Goal: Information Seeking & Learning: Compare options

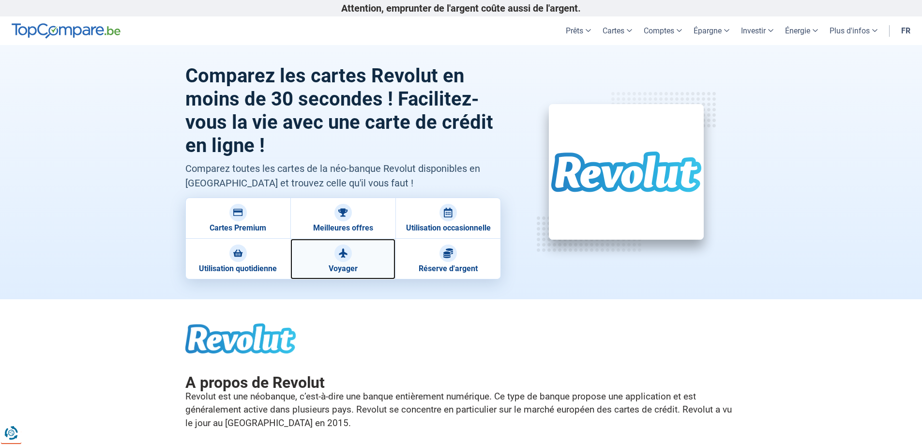
click at [342, 258] on div at bounding box center [342, 252] width 17 height 17
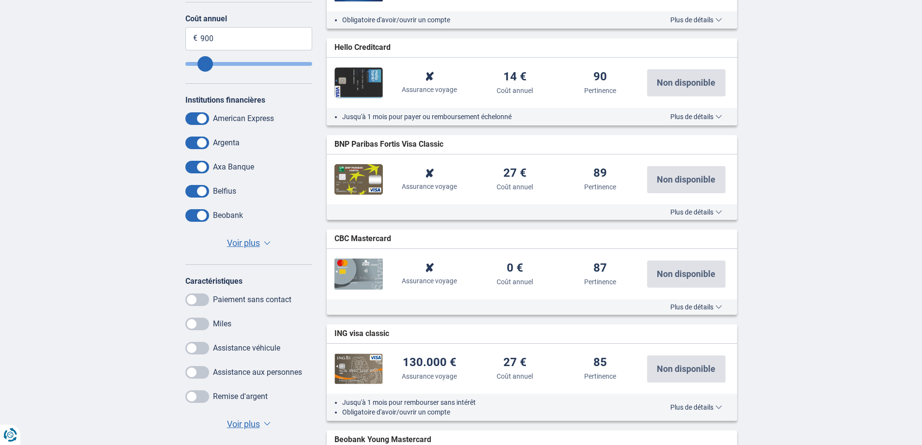
scroll to position [387, 0]
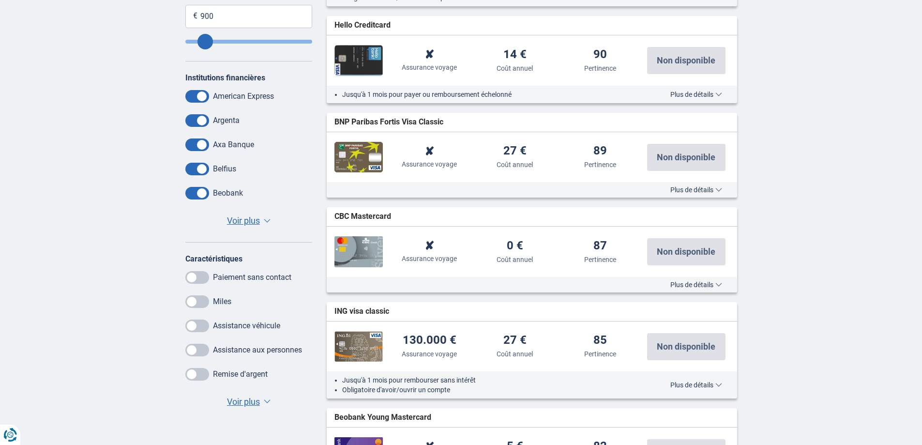
click at [243, 399] on span "Voir plus" at bounding box center [243, 401] width 33 height 13
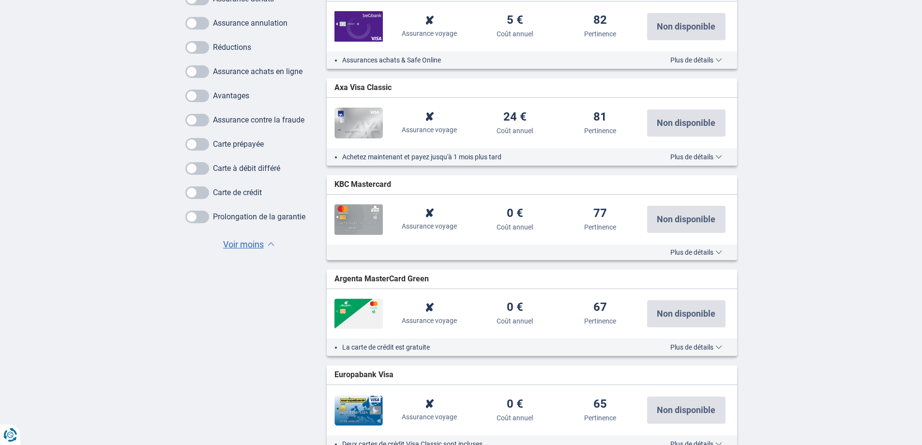
scroll to position [919, 0]
click at [192, 190] on span at bounding box center [197, 192] width 24 height 13
click at [0, 0] on input "checkbox" at bounding box center [0, 0] width 0 height 0
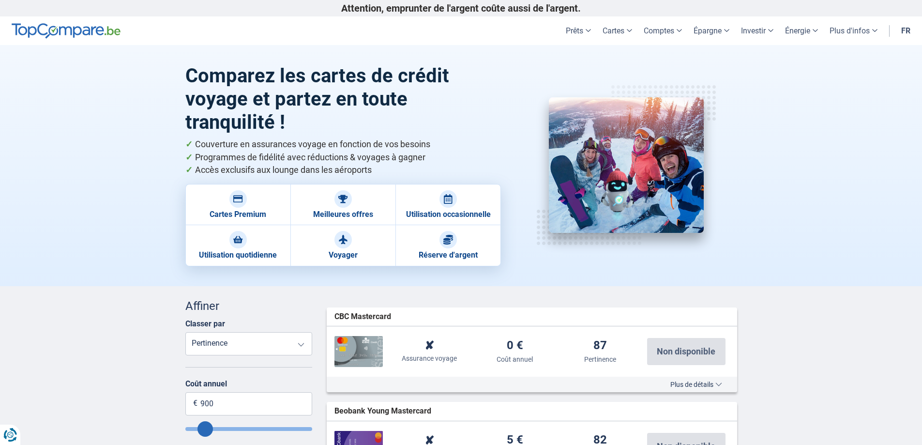
scroll to position [339, 0]
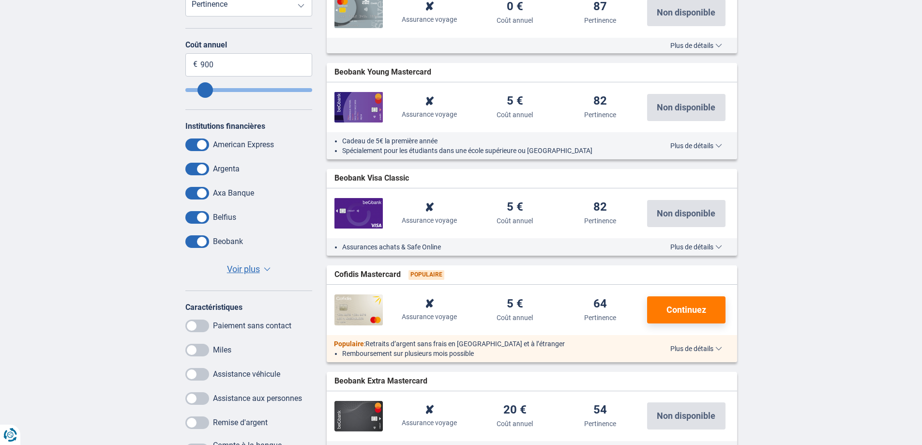
click at [250, 271] on span "Voir plus" at bounding box center [243, 269] width 33 height 13
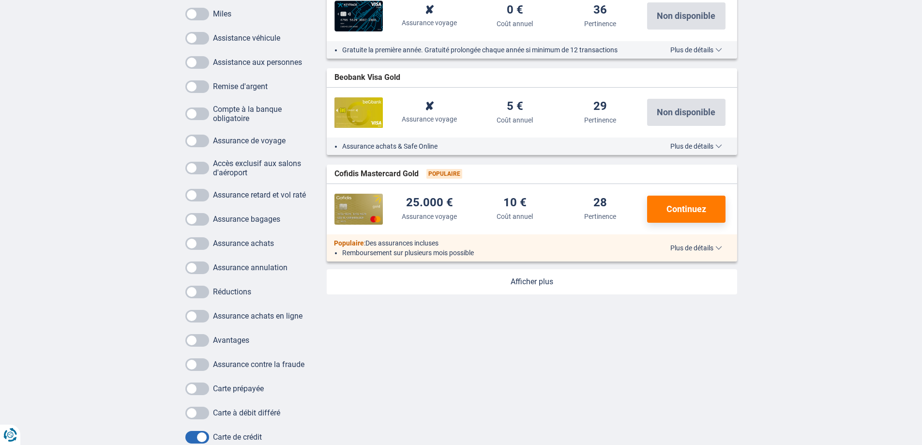
scroll to position [1113, 0]
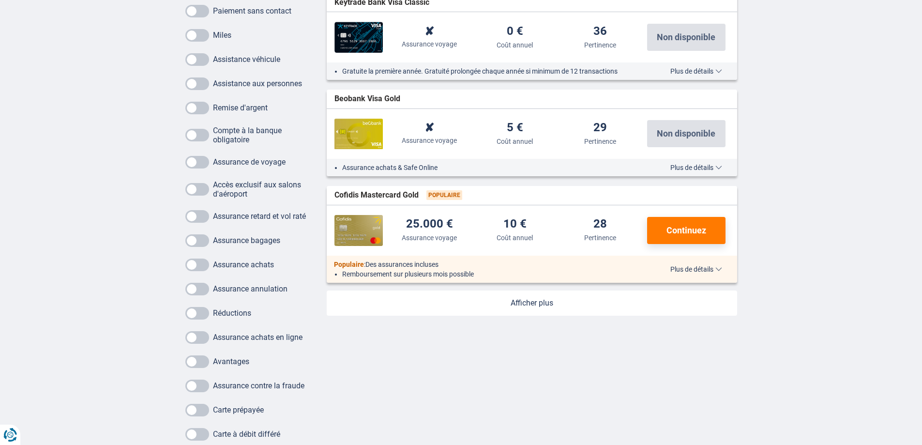
click at [528, 301] on link at bounding box center [532, 302] width 410 height 25
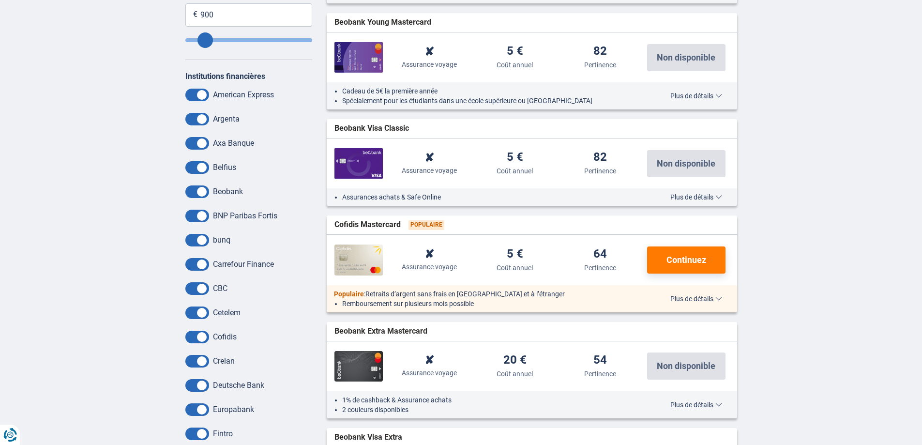
scroll to position [387, 0]
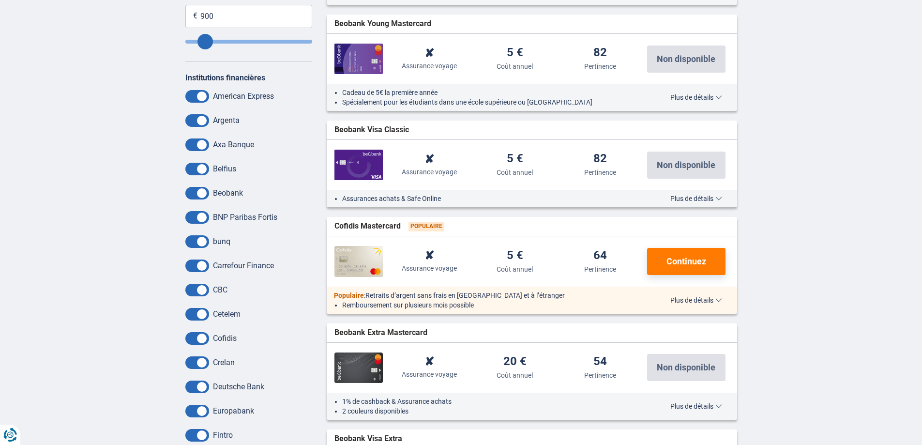
click at [201, 95] on span at bounding box center [197, 96] width 24 height 13
click at [0, 0] on input "checkbox" at bounding box center [0, 0] width 0 height 0
click at [202, 122] on span at bounding box center [197, 120] width 24 height 13
click at [0, 0] on input "checkbox" at bounding box center [0, 0] width 0 height 0
click at [203, 141] on span at bounding box center [197, 144] width 24 height 13
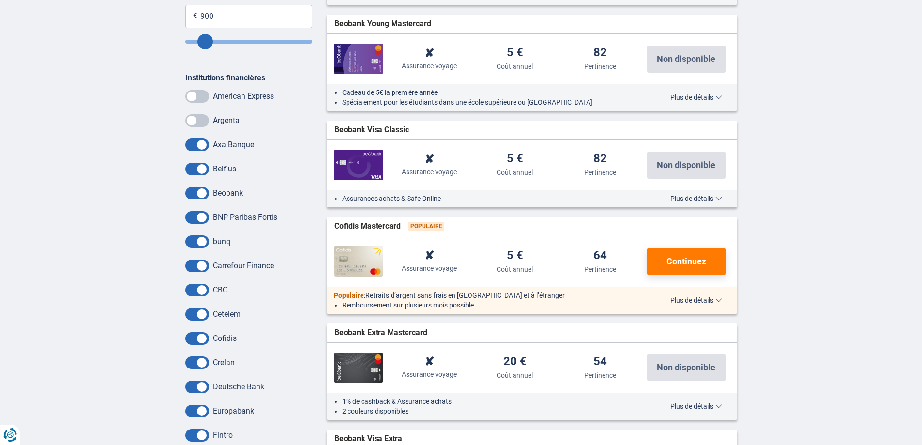
click at [0, 0] on input "checkbox" at bounding box center [0, 0] width 0 height 0
click at [203, 165] on span at bounding box center [197, 169] width 24 height 13
click at [0, 0] on input "checkbox" at bounding box center [0, 0] width 0 height 0
drag, startPoint x: 203, startPoint y: 192, endPoint x: 204, endPoint y: 206, distance: 14.5
click at [203, 193] on span at bounding box center [197, 193] width 24 height 13
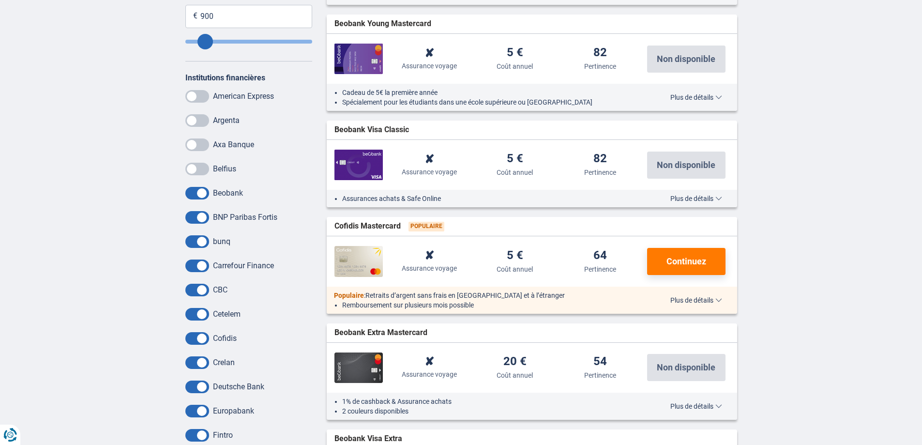
click at [0, 0] on input "checkbox" at bounding box center [0, 0] width 0 height 0
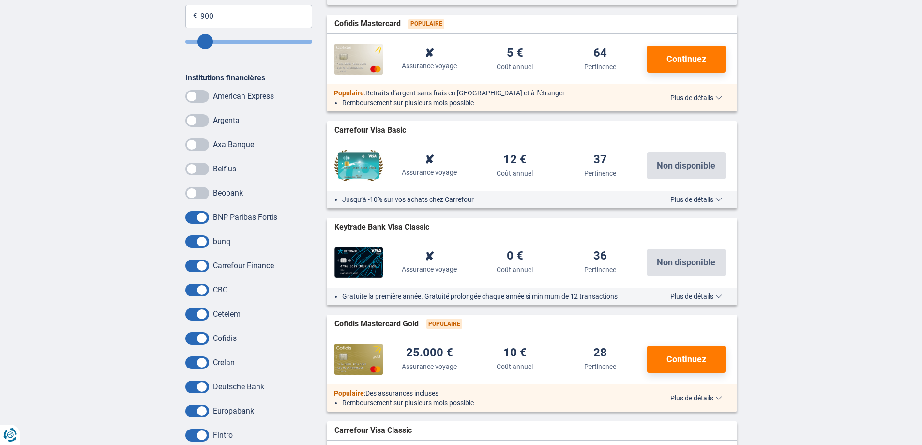
click at [202, 221] on span at bounding box center [197, 217] width 24 height 13
click at [0, 0] on input "checkbox" at bounding box center [0, 0] width 0 height 0
click at [204, 242] on span at bounding box center [197, 241] width 24 height 13
click at [0, 0] on input "checkbox" at bounding box center [0, 0] width 0 height 0
drag, startPoint x: 203, startPoint y: 266, endPoint x: 207, endPoint y: 278, distance: 12.7
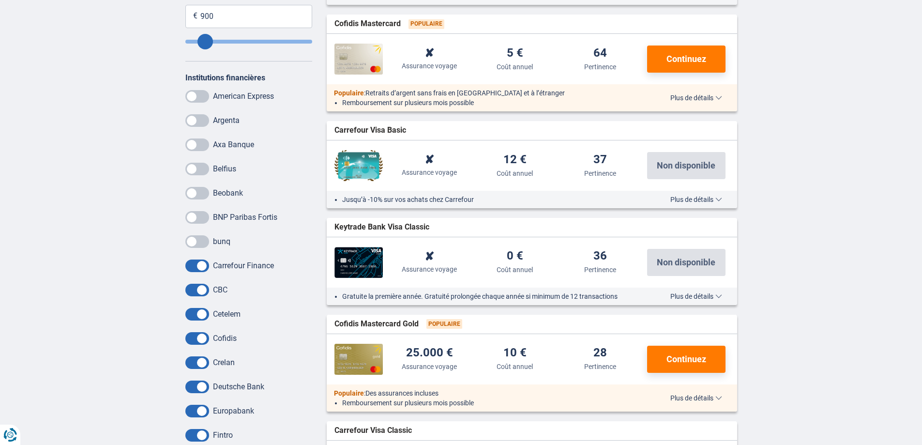
click at [204, 266] on span at bounding box center [197, 265] width 24 height 13
click at [0, 0] on input "checkbox" at bounding box center [0, 0] width 0 height 0
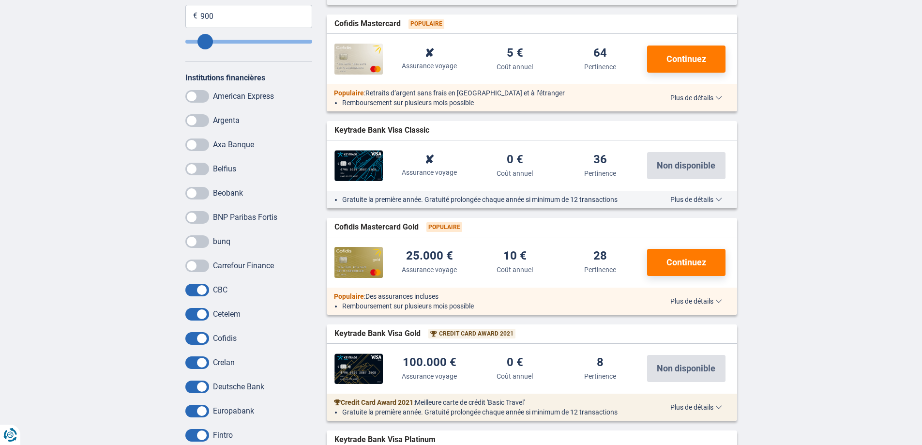
drag, startPoint x: 205, startPoint y: 288, endPoint x: 208, endPoint y: 297, distance: 9.2
click at [205, 290] on span at bounding box center [197, 290] width 24 height 13
click at [0, 0] on input "checkbox" at bounding box center [0, 0] width 0 height 0
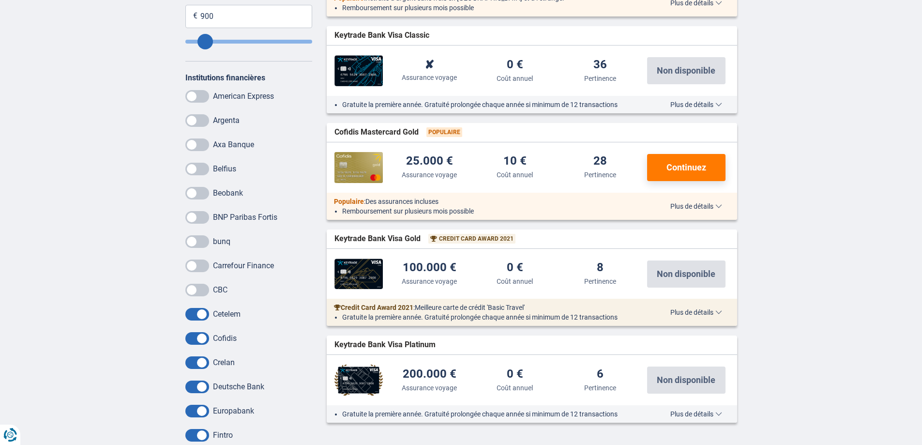
drag, startPoint x: 204, startPoint y: 312, endPoint x: 214, endPoint y: 305, distance: 11.8
click at [204, 312] on span at bounding box center [197, 314] width 24 height 13
click at [0, 0] on input "checkbox" at bounding box center [0, 0] width 0 height 0
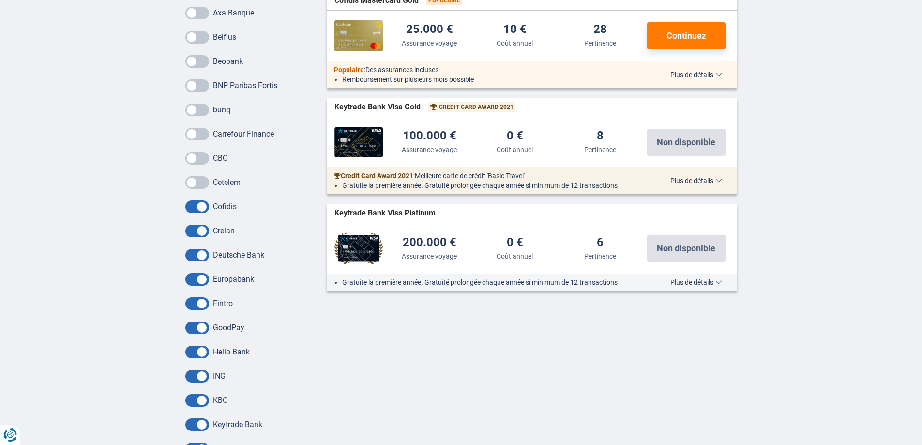
scroll to position [532, 0]
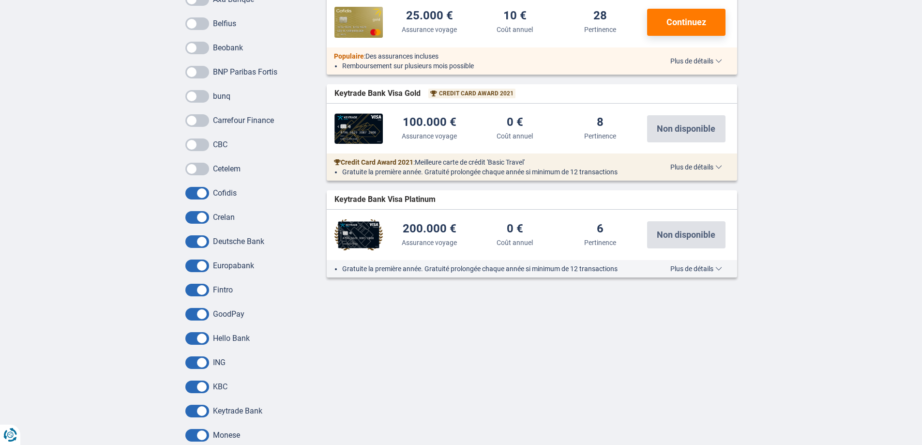
drag, startPoint x: 198, startPoint y: 194, endPoint x: 201, endPoint y: 216, distance: 22.5
click at [198, 194] on span at bounding box center [197, 193] width 24 height 13
click at [0, 0] on input "checkbox" at bounding box center [0, 0] width 0 height 0
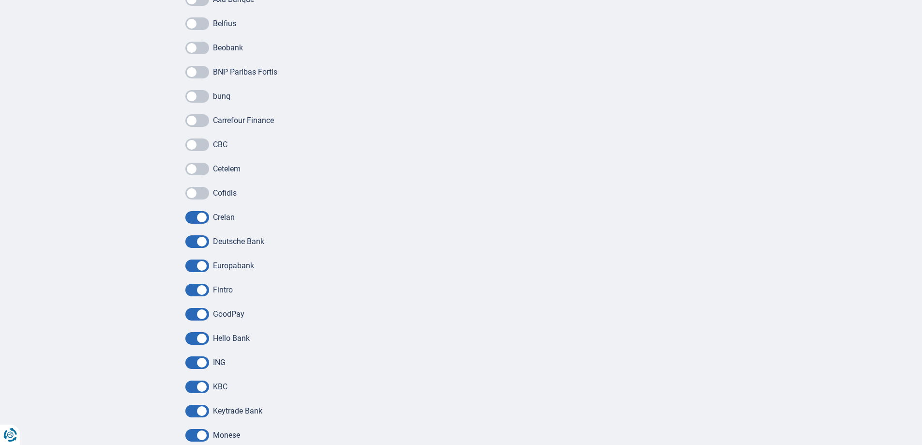
click at [201, 216] on span at bounding box center [197, 217] width 24 height 13
click at [0, 0] on input "checkbox" at bounding box center [0, 0] width 0 height 0
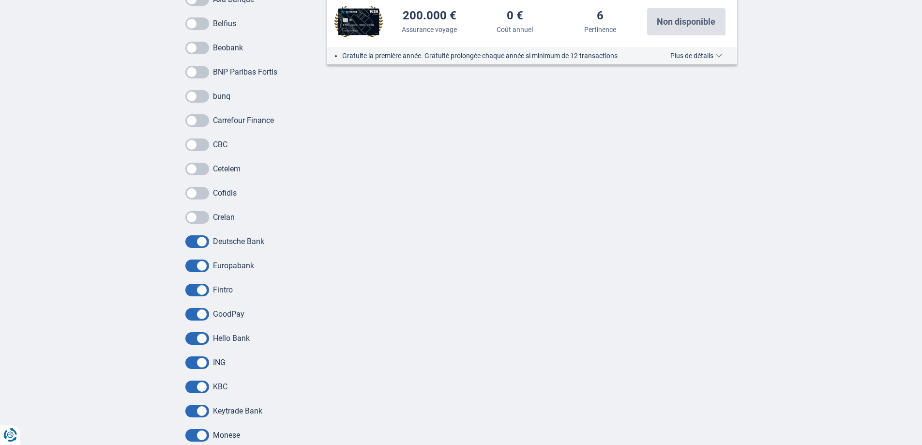
click at [202, 238] on span at bounding box center [197, 241] width 24 height 13
click at [0, 0] on input "checkbox" at bounding box center [0, 0] width 0 height 0
click at [205, 266] on span at bounding box center [197, 265] width 24 height 13
click at [0, 0] on input "checkbox" at bounding box center [0, 0] width 0 height 0
click at [206, 293] on span at bounding box center [197, 290] width 24 height 13
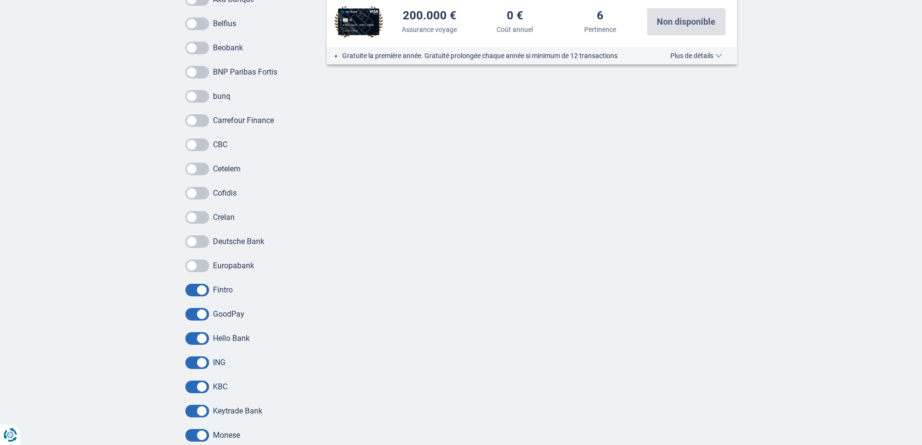
click at [0, 0] on input "checkbox" at bounding box center [0, 0] width 0 height 0
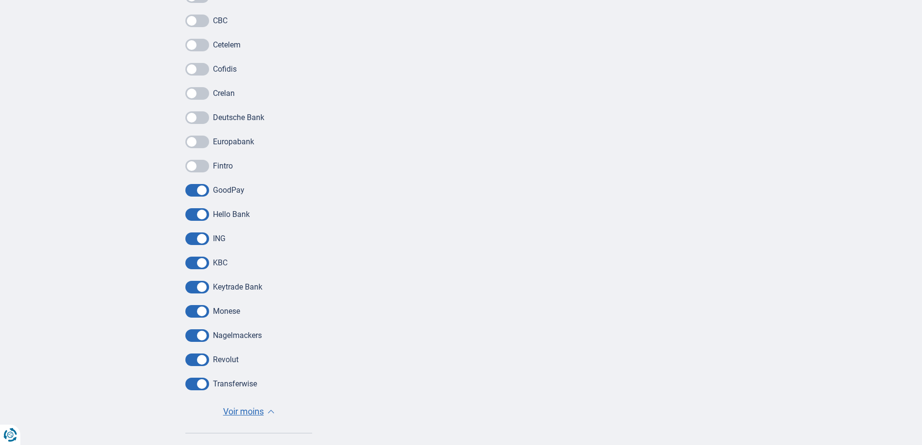
scroll to position [677, 0]
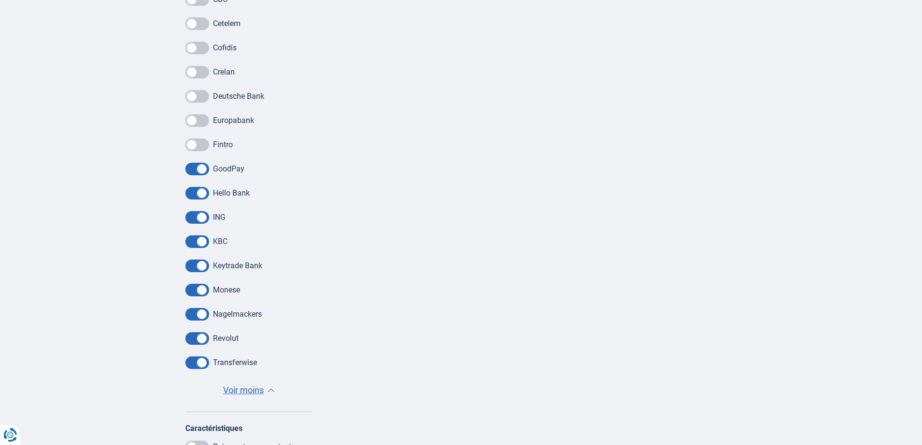
click at [203, 169] on span at bounding box center [197, 169] width 24 height 13
click at [0, 0] on input "checkbox" at bounding box center [0, 0] width 0 height 0
click at [201, 195] on span at bounding box center [197, 193] width 24 height 13
click at [0, 0] on input "checkbox" at bounding box center [0, 0] width 0 height 0
click at [202, 219] on span at bounding box center [197, 217] width 24 height 13
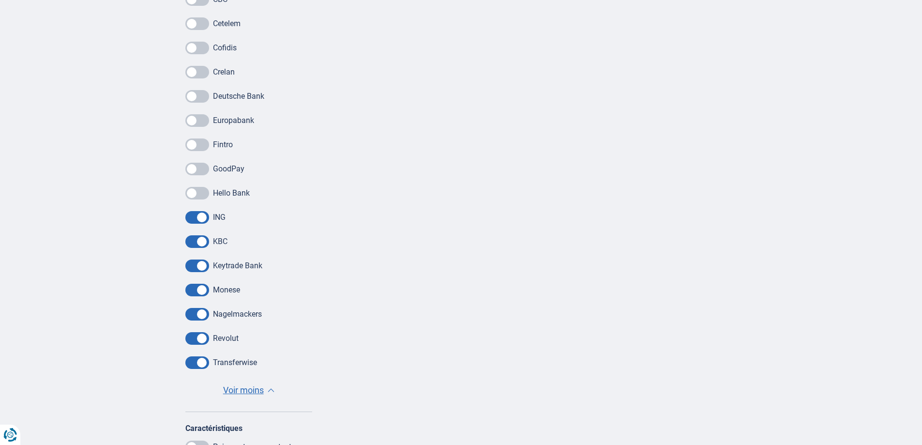
click at [0, 0] on input "checkbox" at bounding box center [0, 0] width 0 height 0
click at [204, 241] on span at bounding box center [197, 241] width 24 height 13
click at [0, 0] on input "checkbox" at bounding box center [0, 0] width 0 height 0
click at [206, 263] on span at bounding box center [197, 265] width 24 height 13
click at [0, 0] on input "checkbox" at bounding box center [0, 0] width 0 height 0
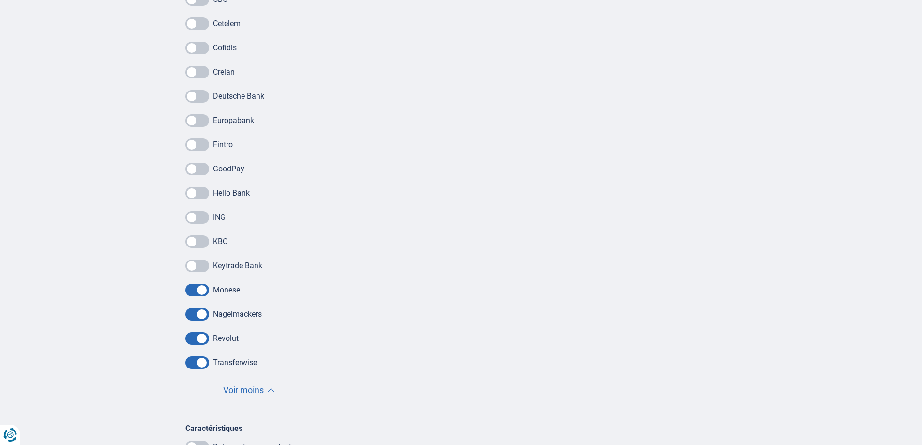
click at [205, 218] on span at bounding box center [197, 217] width 24 height 13
click at [0, 0] on input "checkbox" at bounding box center [0, 0] width 0 height 0
click at [203, 289] on span at bounding box center [197, 290] width 24 height 13
click at [0, 0] on input "checkbox" at bounding box center [0, 0] width 0 height 0
click at [203, 312] on span at bounding box center [197, 314] width 24 height 13
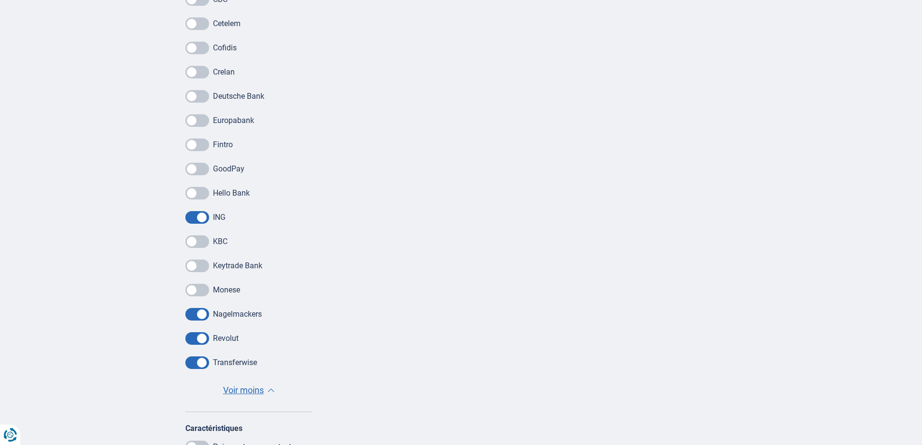
click at [0, 0] on input "checkbox" at bounding box center [0, 0] width 0 height 0
click at [205, 361] on span at bounding box center [197, 362] width 24 height 13
click at [0, 0] on input "checkbox" at bounding box center [0, 0] width 0 height 0
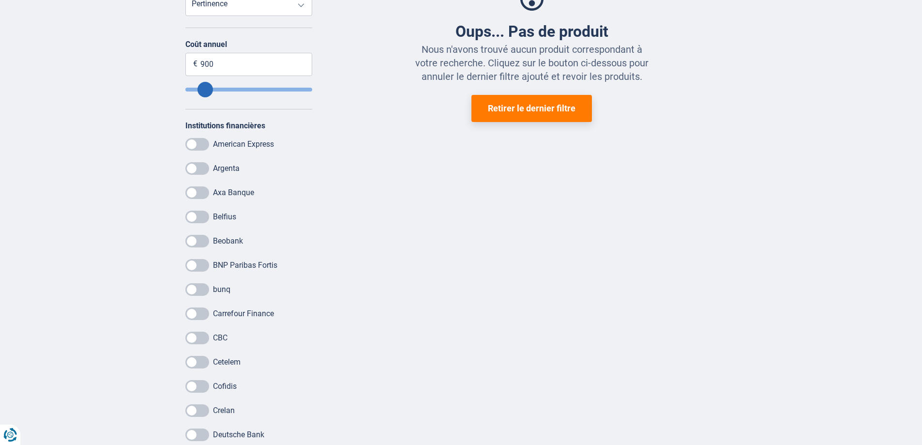
scroll to position [339, 0]
click at [521, 113] on button "Retirer le dernier filtre" at bounding box center [531, 108] width 120 height 27
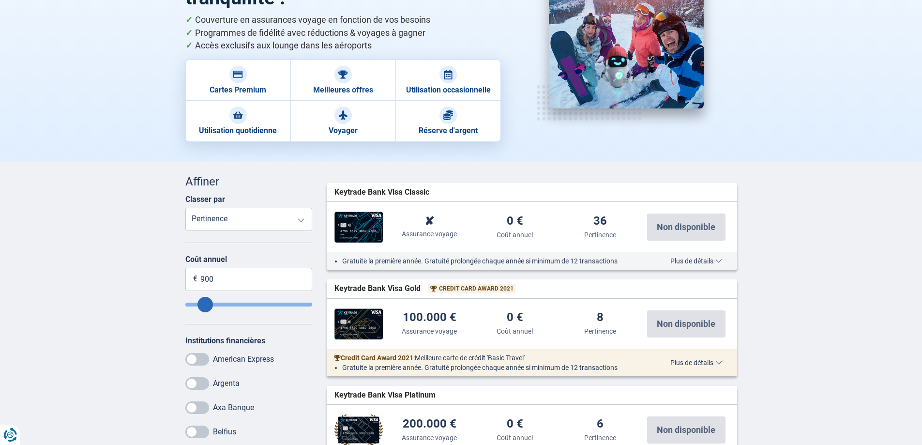
scroll to position [145, 0]
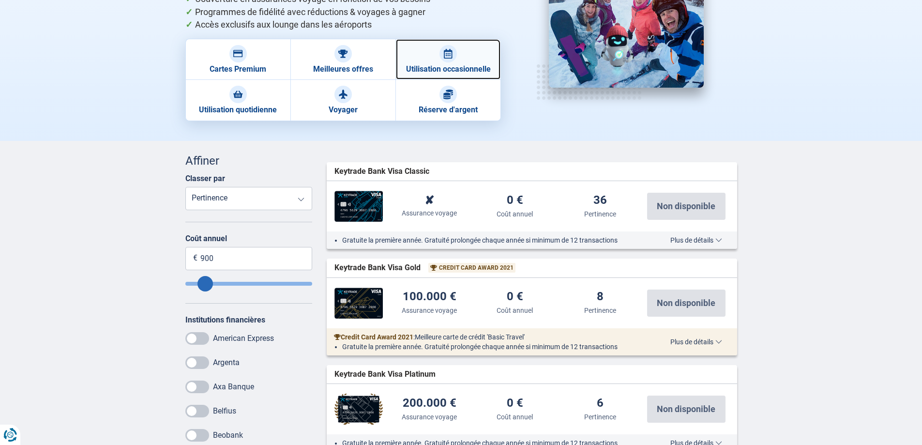
click at [447, 49] on img at bounding box center [448, 54] width 10 height 10
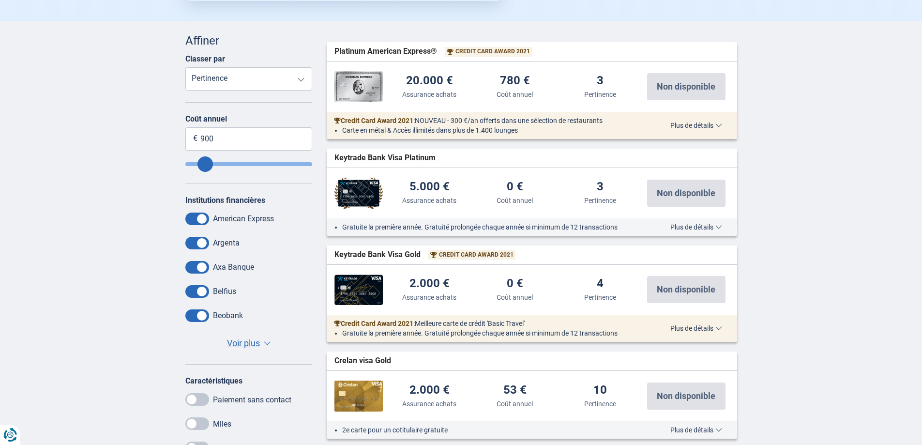
scroll to position [387, 0]
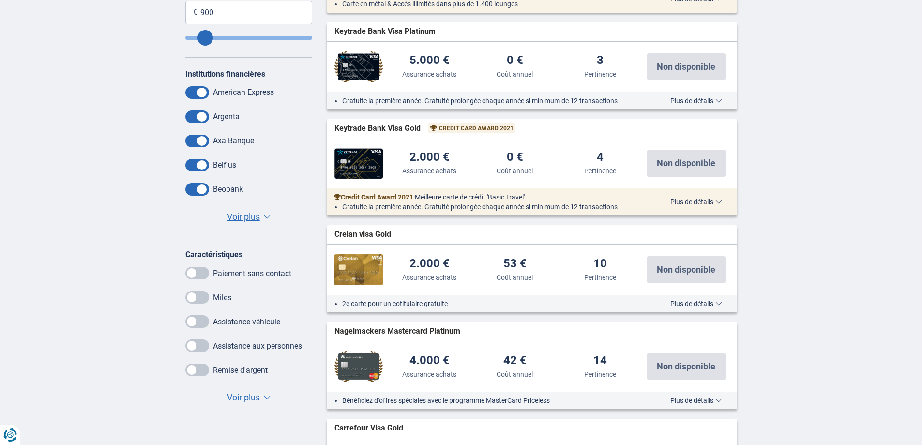
click at [245, 217] on span "Voir plus" at bounding box center [243, 216] width 33 height 13
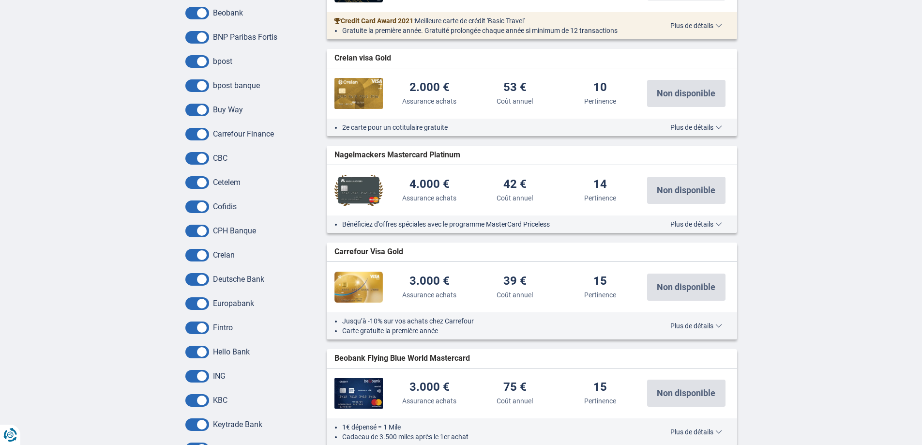
scroll to position [726, 0]
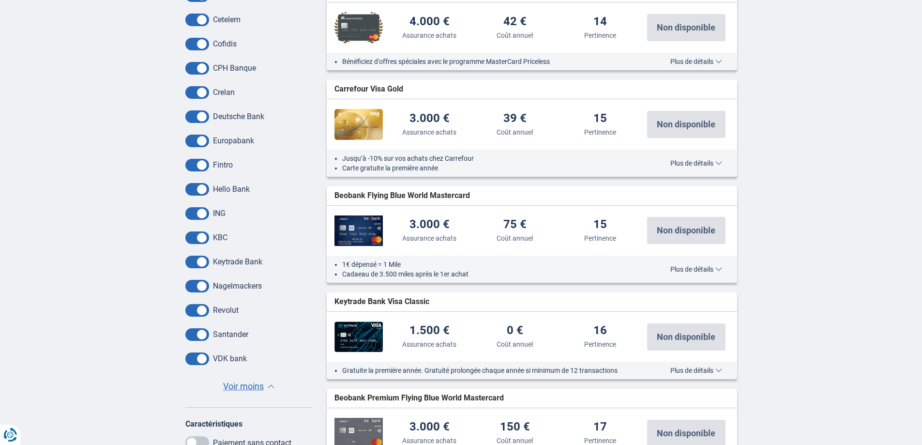
click at [240, 386] on span "Voir moins" at bounding box center [243, 386] width 41 height 13
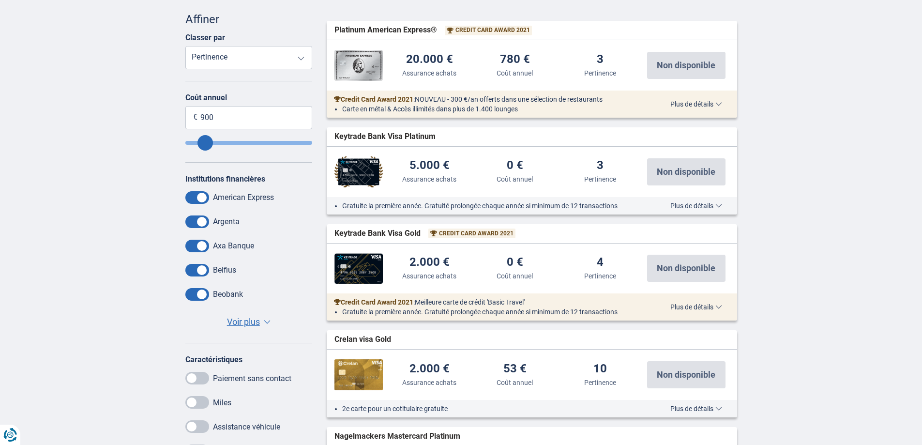
scroll to position [242, 0]
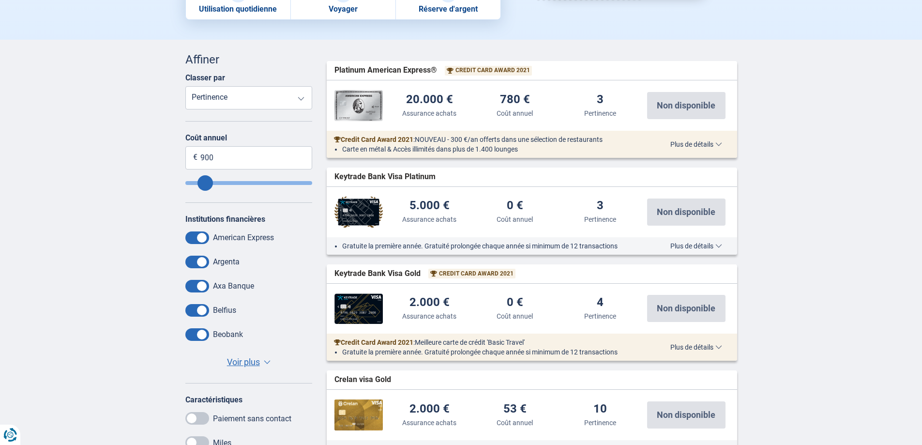
click at [250, 360] on span "Voir plus" at bounding box center [243, 362] width 33 height 13
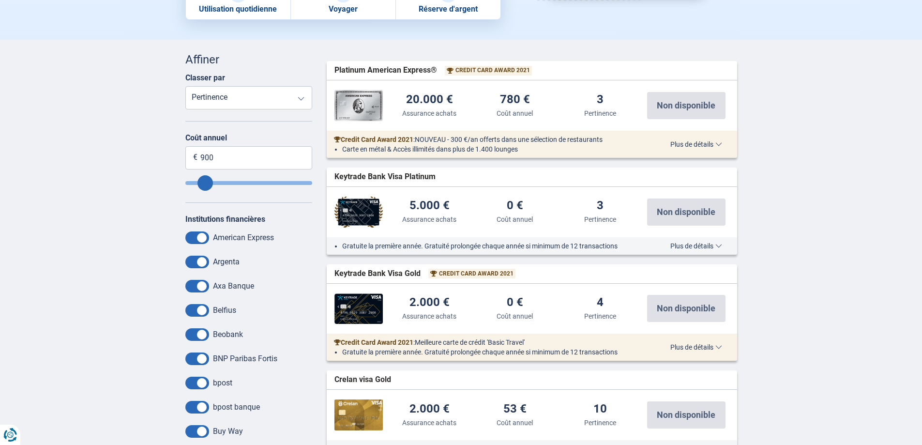
click at [304, 99] on select "Prolongation de la garantie Assurance achats Coût annuel Pertinence" at bounding box center [248, 97] width 127 height 23
drag, startPoint x: 260, startPoint y: 161, endPoint x: 175, endPoint y: 158, distance: 85.7
type input "5"
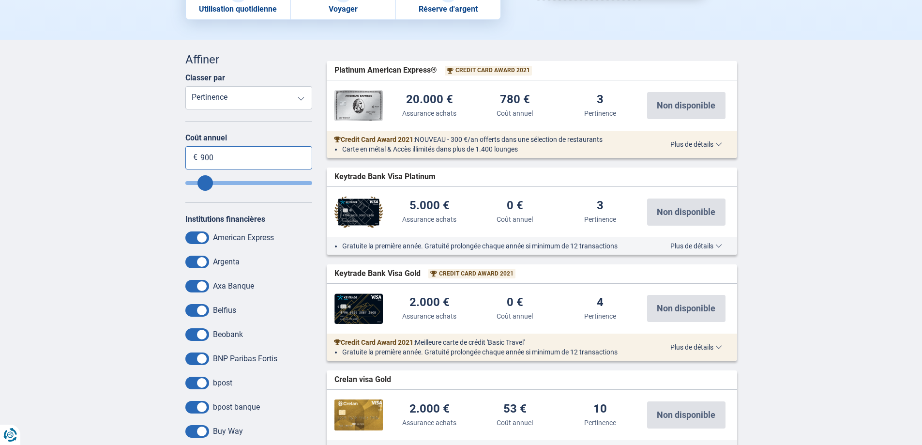
type input "10"
type input "50"
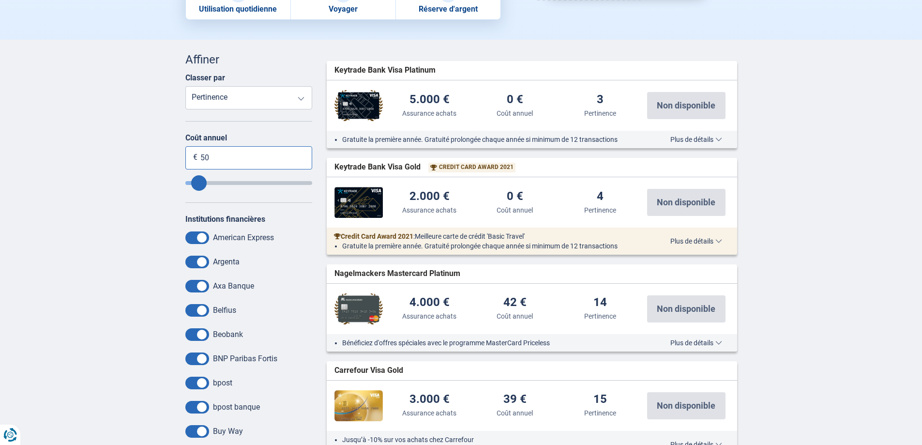
type input "50"
click at [257, 97] on select "Prolongation de la garantie Assurance achats Coût annuel Pertinence" at bounding box center [248, 97] width 127 height 23
select select "Annualfee+"
click at [185, 86] on select "Prolongation de la garantie Assurance achats Coût annuel Pertinence" at bounding box center [248, 97] width 127 height 23
